Goal: Task Accomplishment & Management: Use online tool/utility

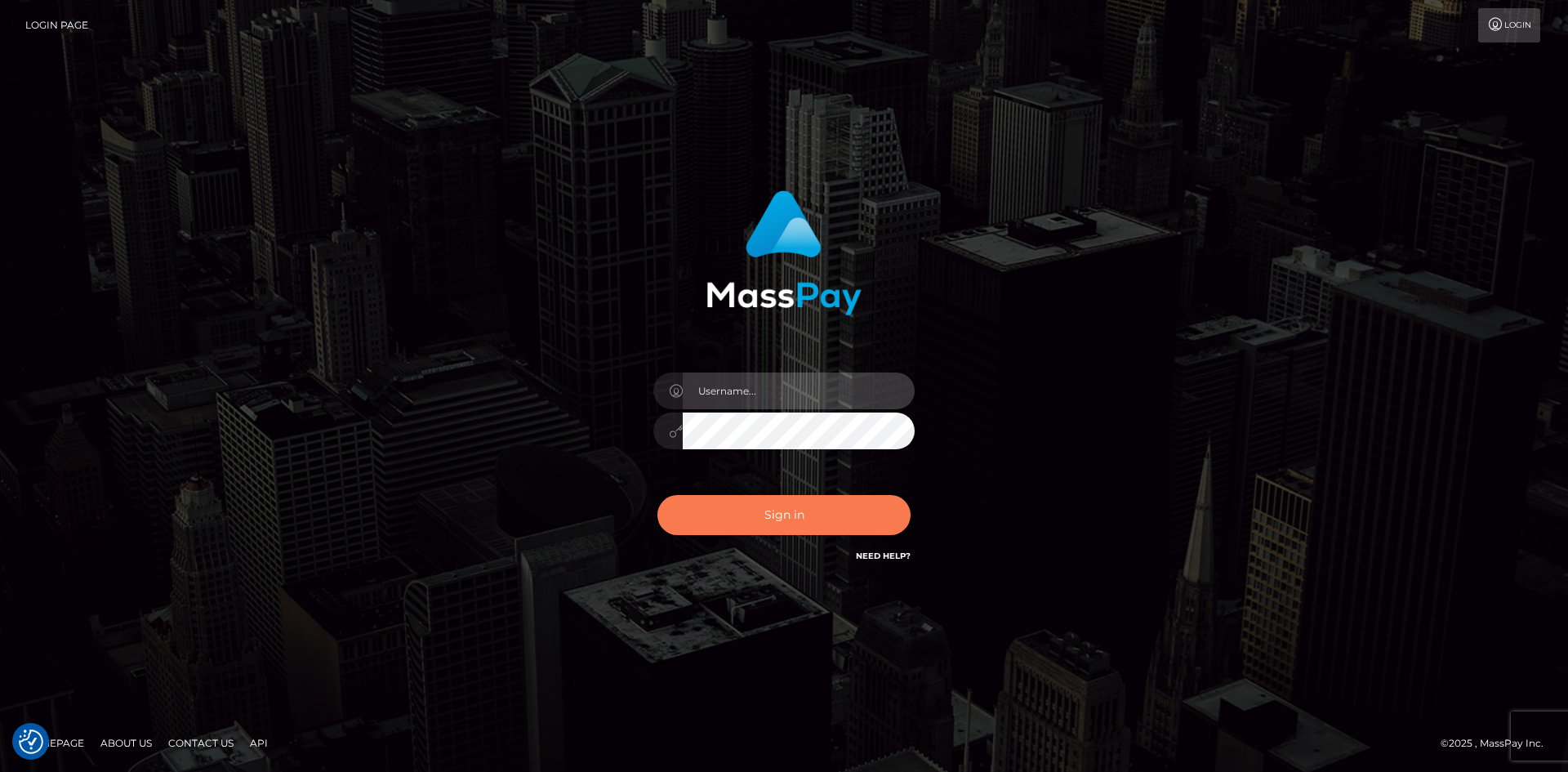
type input "hello.feetfinder"
click at [814, 512] on button "Sign in" at bounding box center [784, 515] width 254 height 40
type input "hello.feetfinder"
click at [794, 523] on button "Sign in" at bounding box center [784, 515] width 254 height 40
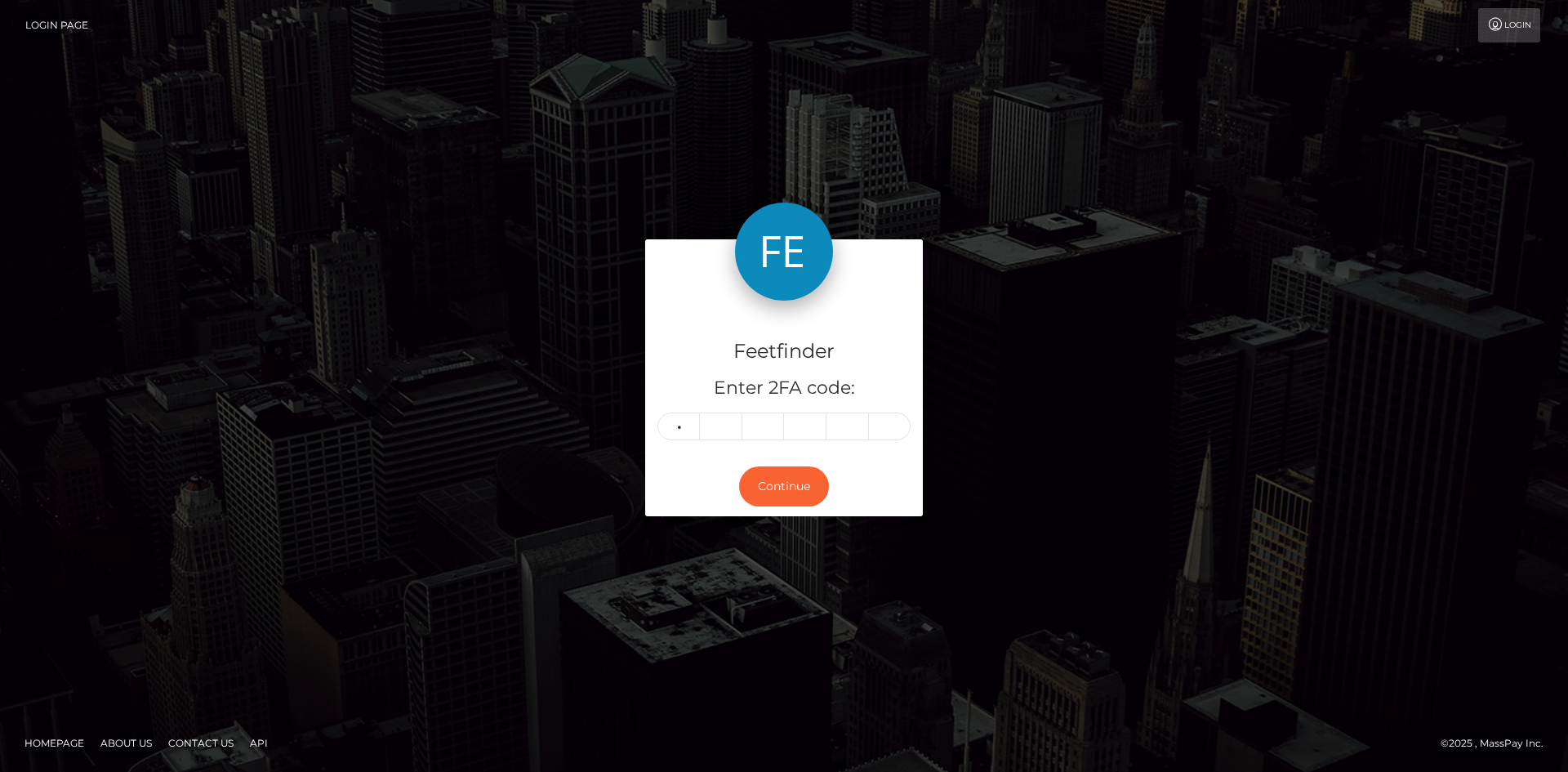
type input "6"
type input "7"
type input "9"
type input "8"
type input "0"
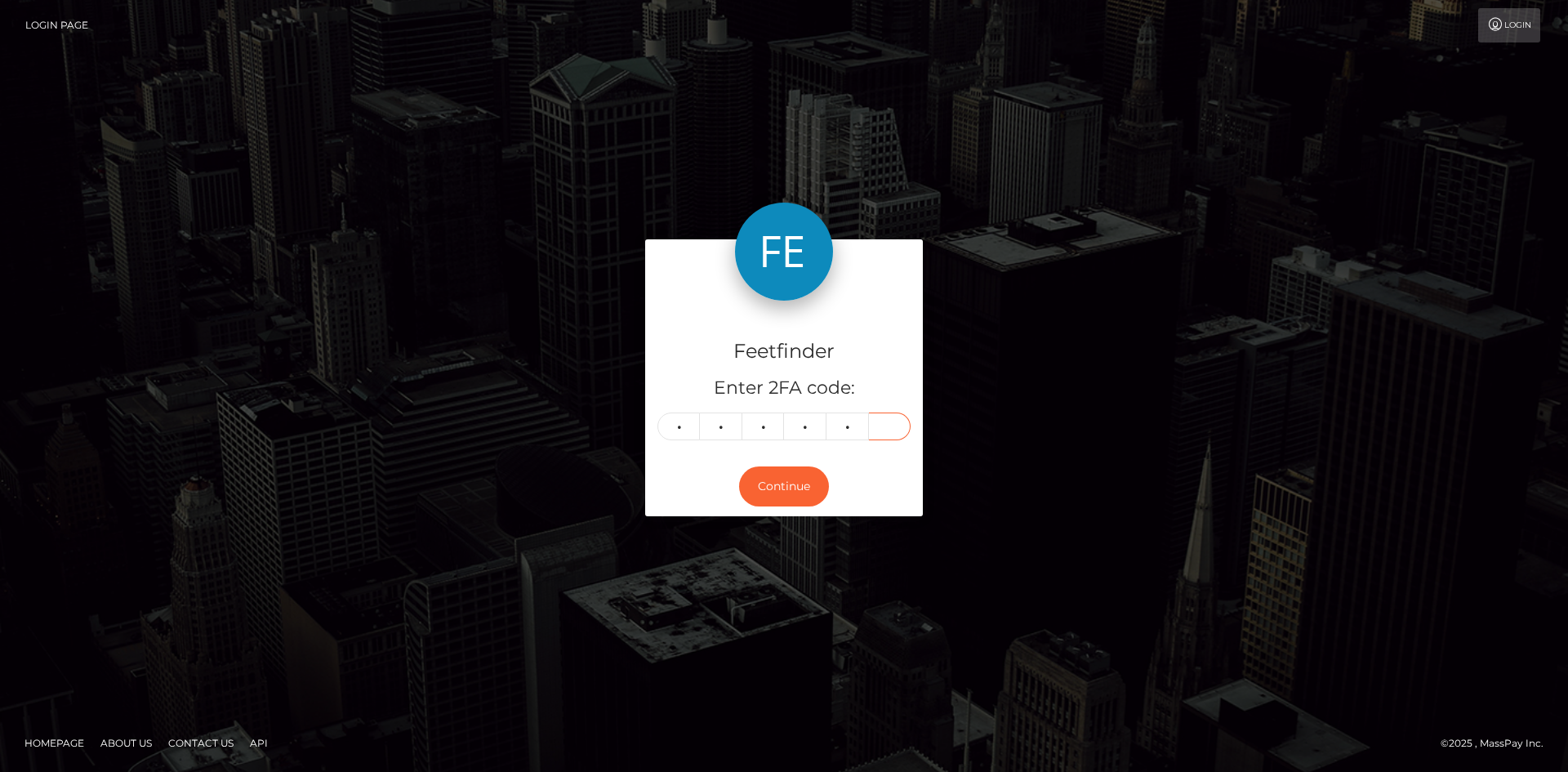
type input "6"
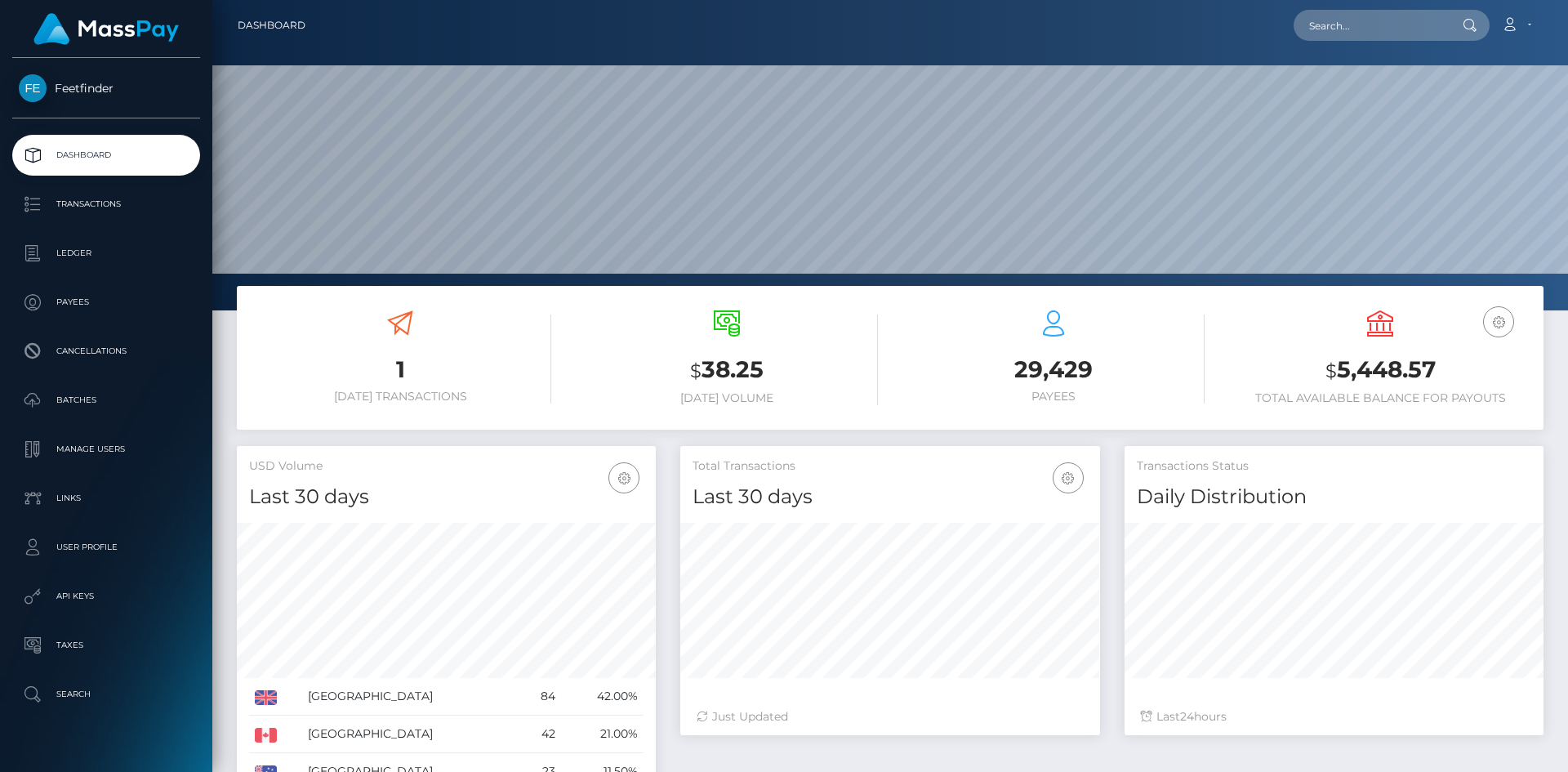
scroll to position [290, 420]
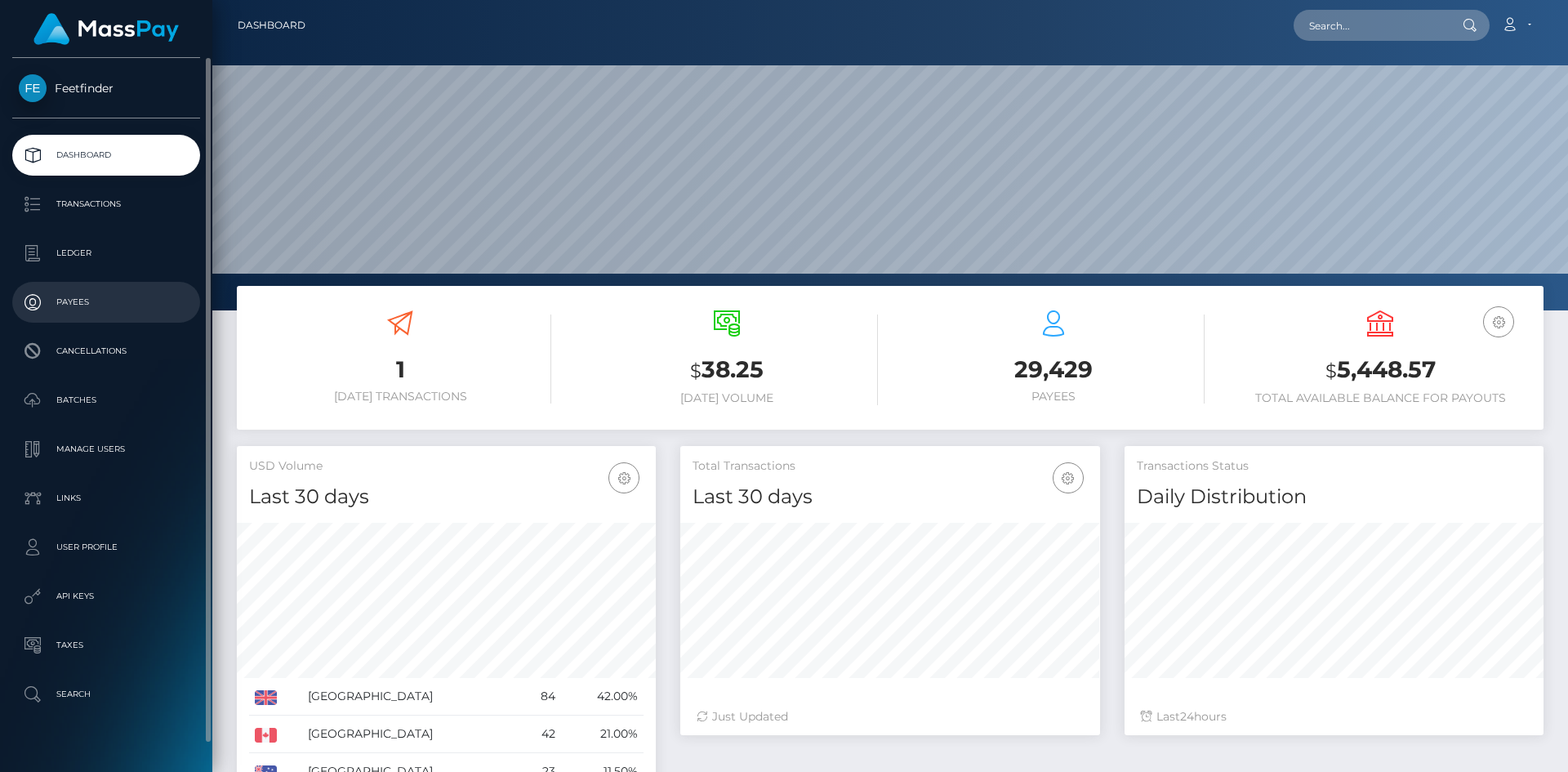
click at [94, 289] on link "Payees" at bounding box center [106, 302] width 188 height 41
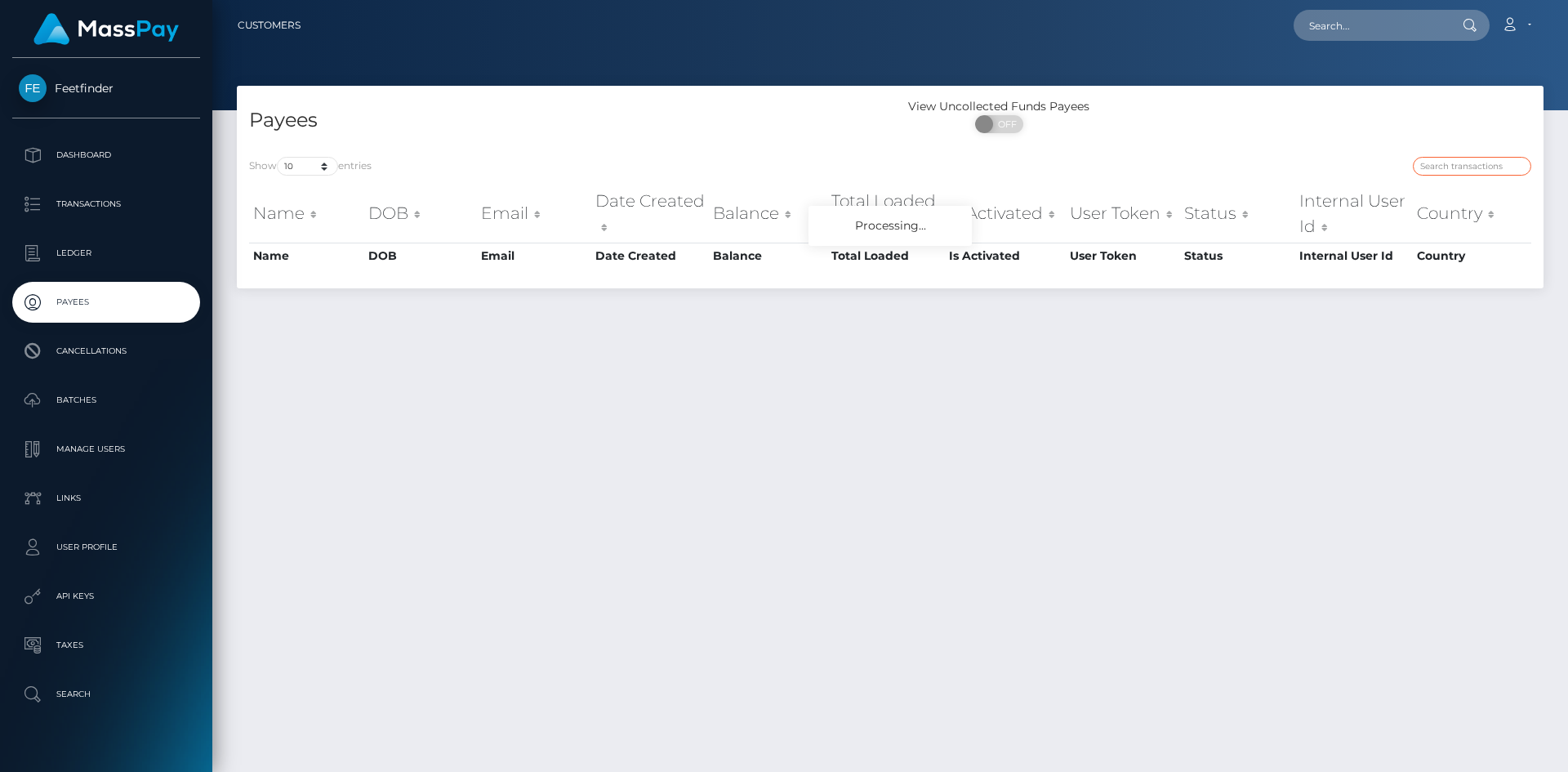
click at [1469, 162] on input "search" at bounding box center [1472, 166] width 119 height 19
paste input "7e850f4c-7e2f-11f0-8023-0266f44cc279 status: ACTIVE"
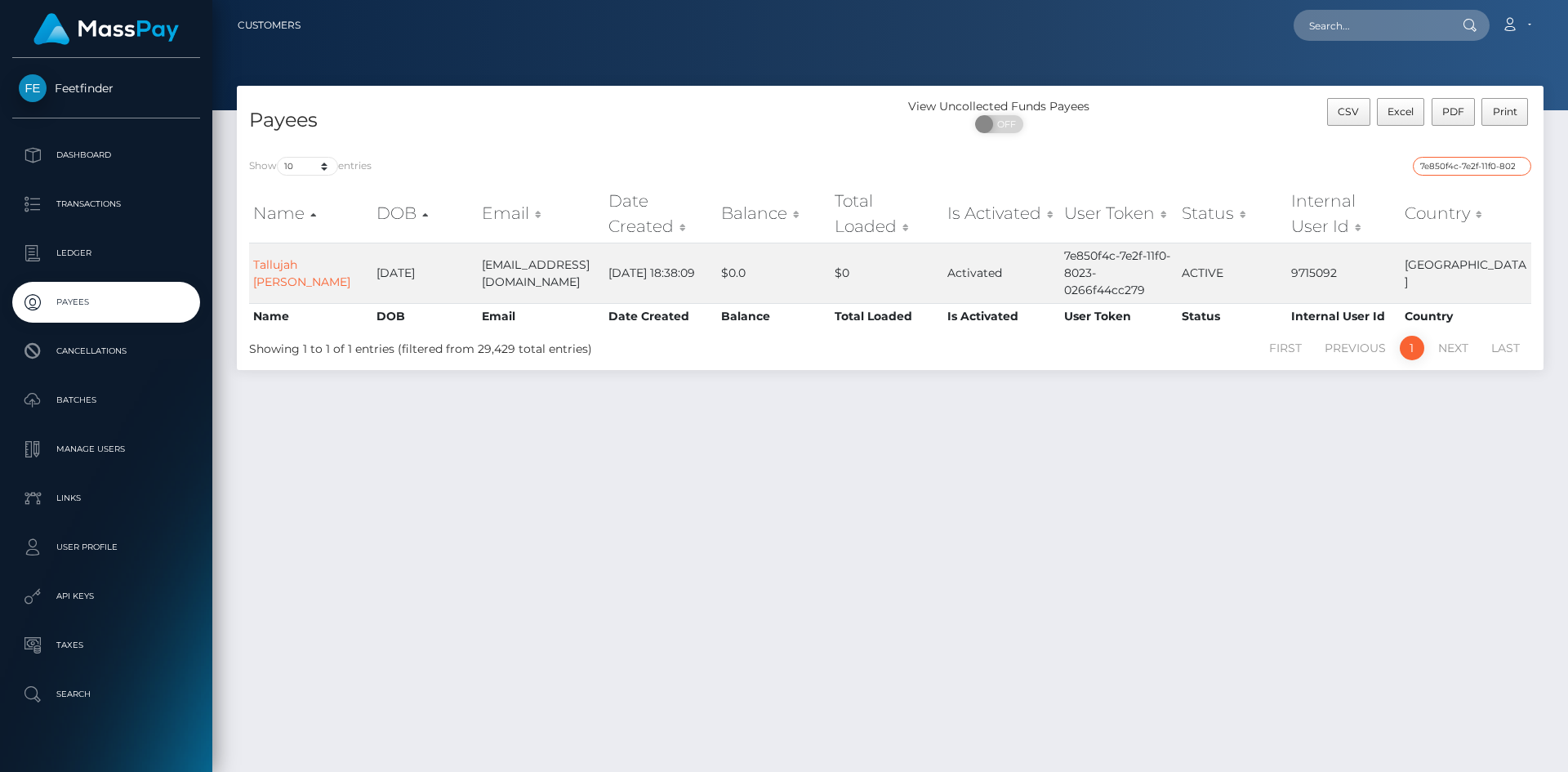
click at [1460, 169] on input "7e850f4c-7e2f-11f0-8023-0266f44cc279" at bounding box center [1472, 166] width 119 height 19
paste input "d361dbbe-7df5"
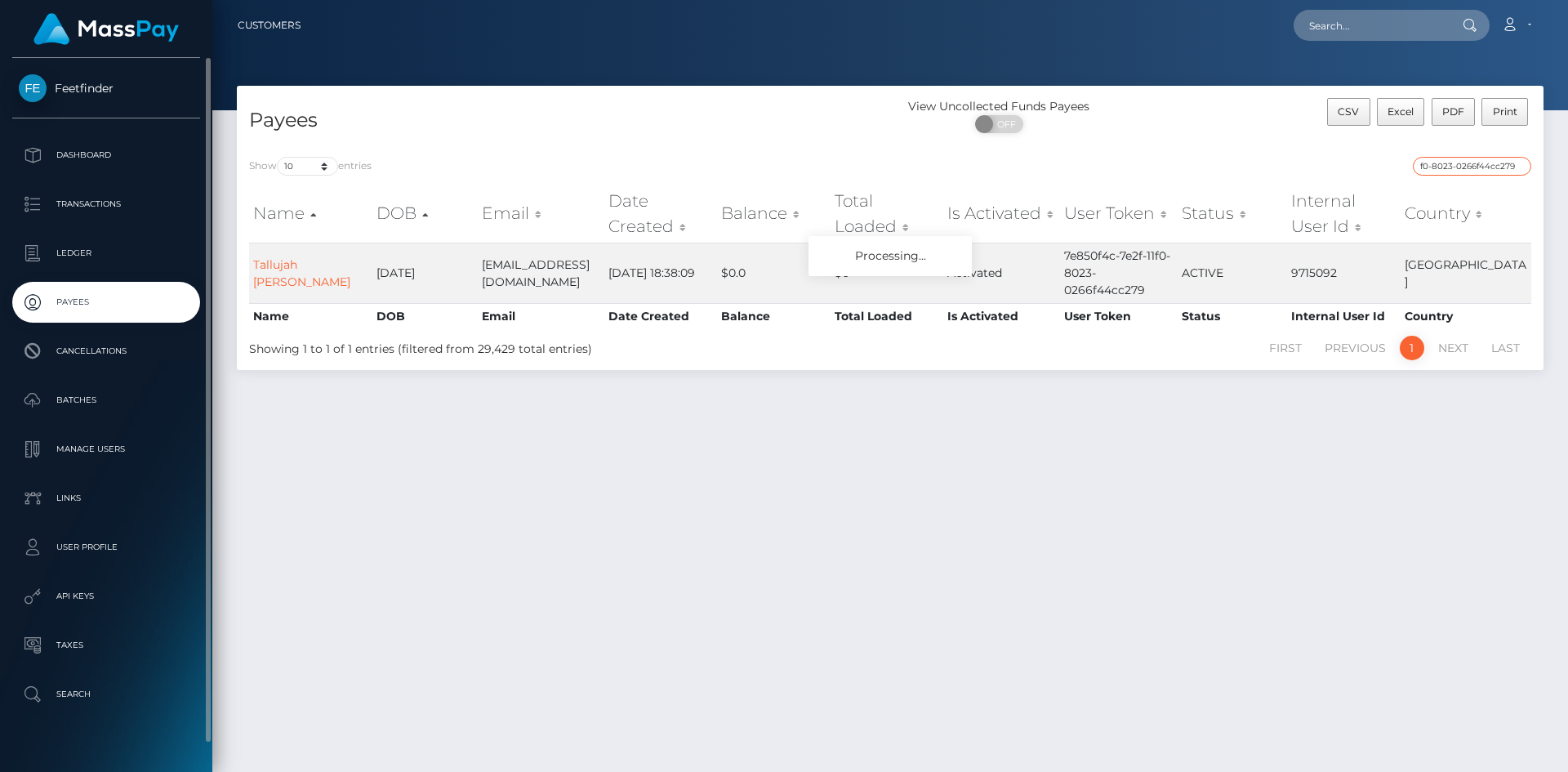
type input "d361dbbe-7df5-11f0-8023-0266f44cc279"
